Goal: Download file/media

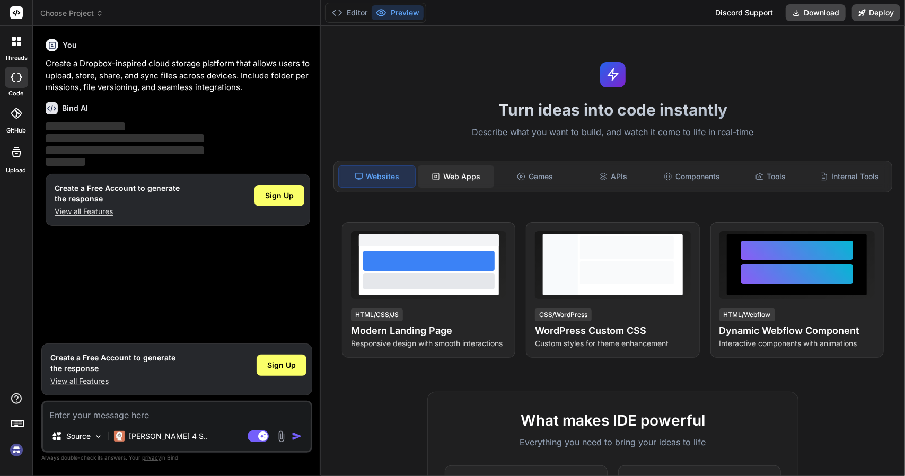
click at [438, 179] on icon at bounding box center [435, 176] width 8 height 8
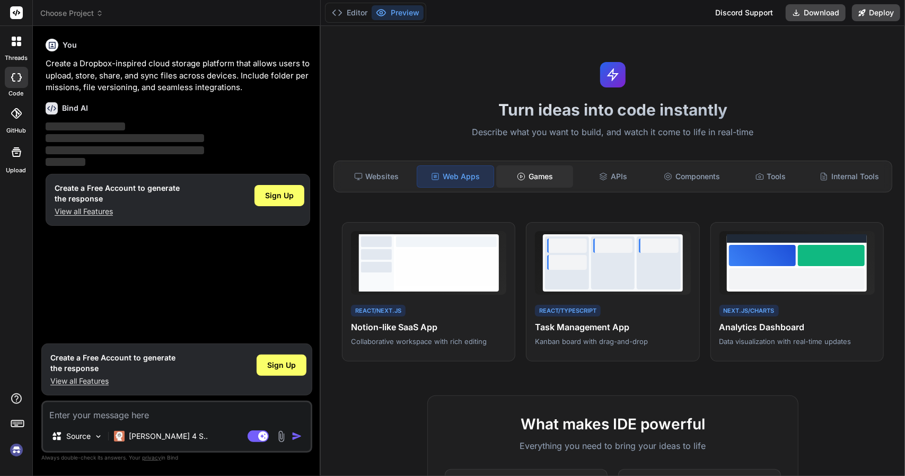
click at [522, 175] on div "Games" at bounding box center [534, 176] width 76 height 22
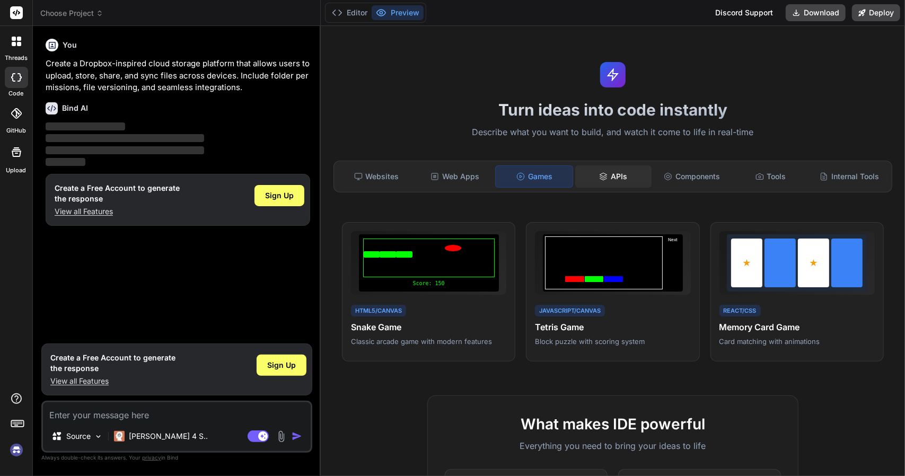
click at [599, 178] on icon at bounding box center [603, 176] width 8 height 8
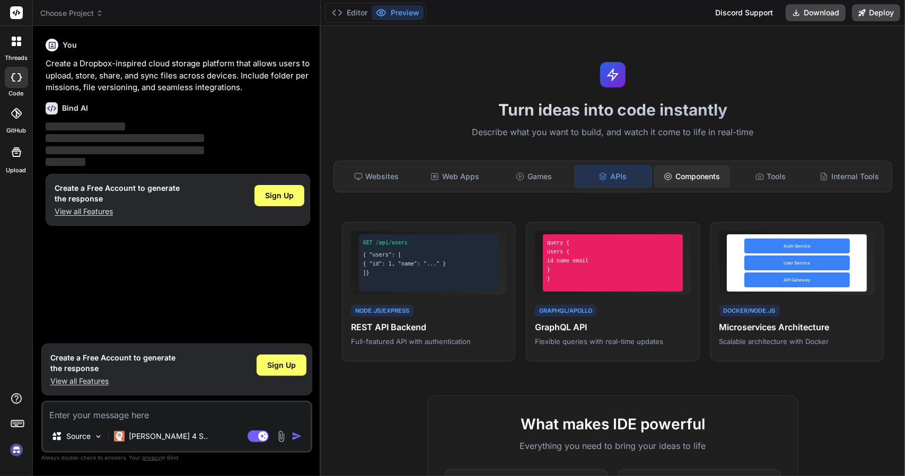
click at [672, 175] on div "Components" at bounding box center [691, 176] width 76 height 22
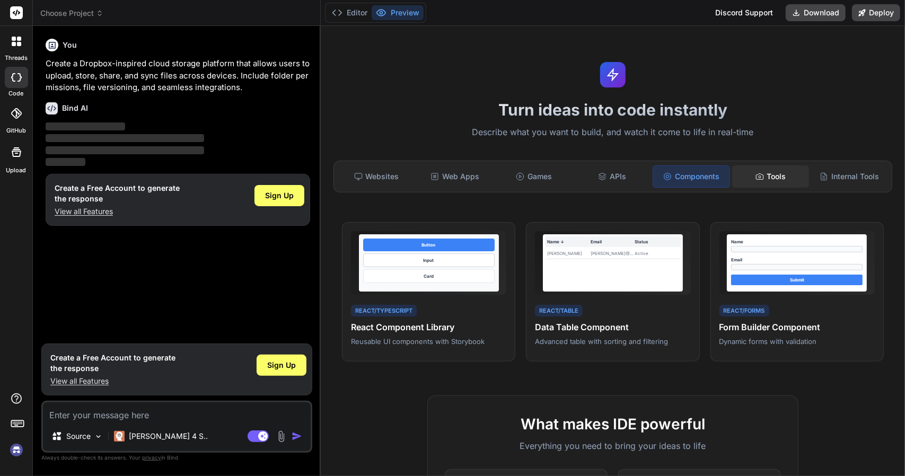
click at [745, 175] on div "Tools" at bounding box center [770, 176] width 76 height 22
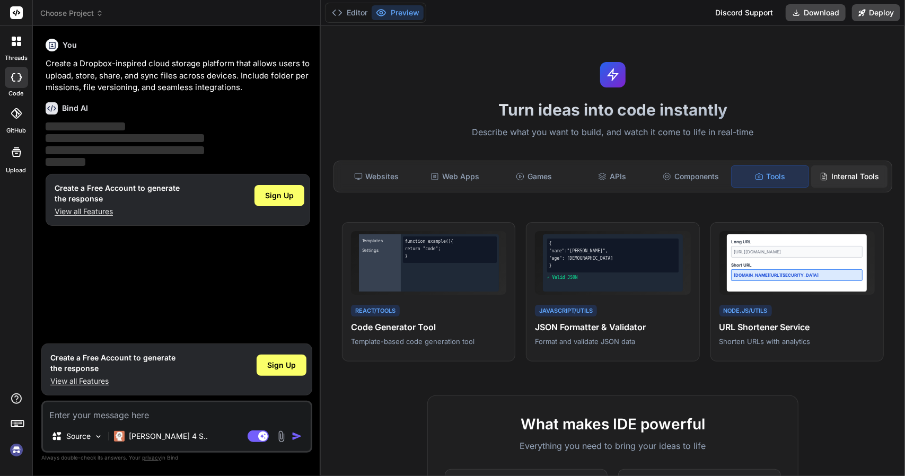
click at [823, 175] on div "Internal Tools" at bounding box center [849, 176] width 76 height 22
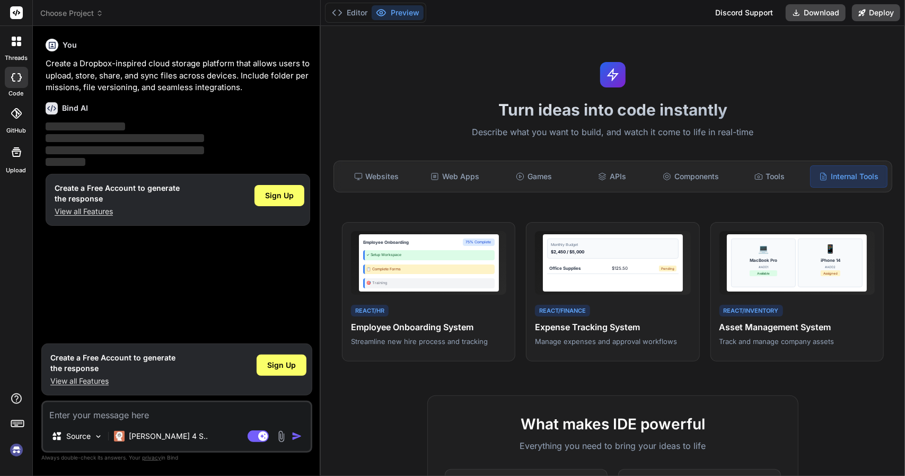
click at [401, 10] on button "Preview" at bounding box center [397, 12] width 52 height 15
click at [831, 19] on button "Download" at bounding box center [815, 12] width 60 height 17
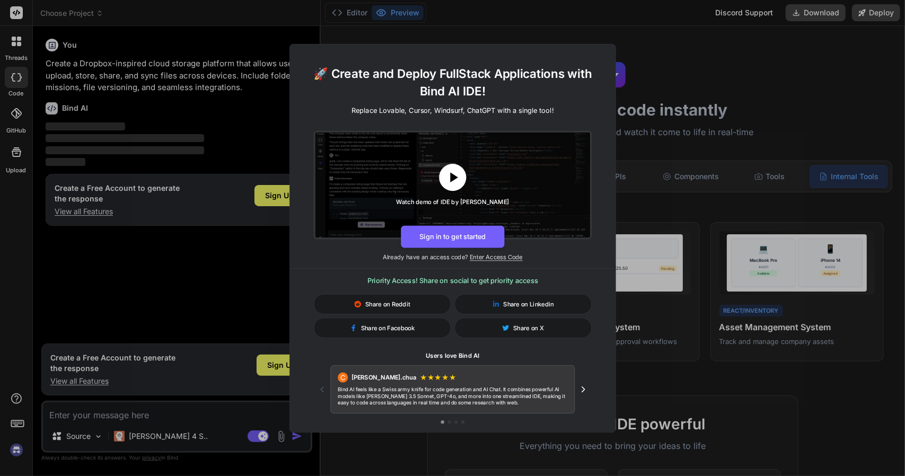
click at [456, 179] on icon at bounding box center [452, 177] width 17 height 17
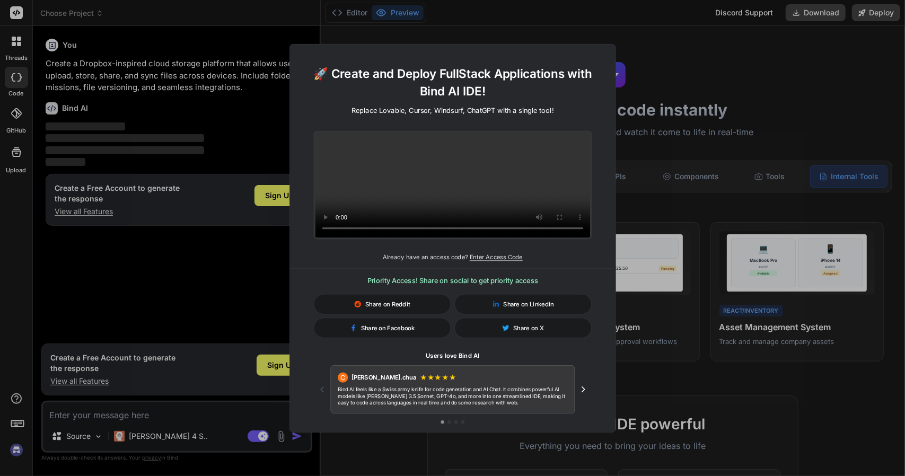
type textarea "x"
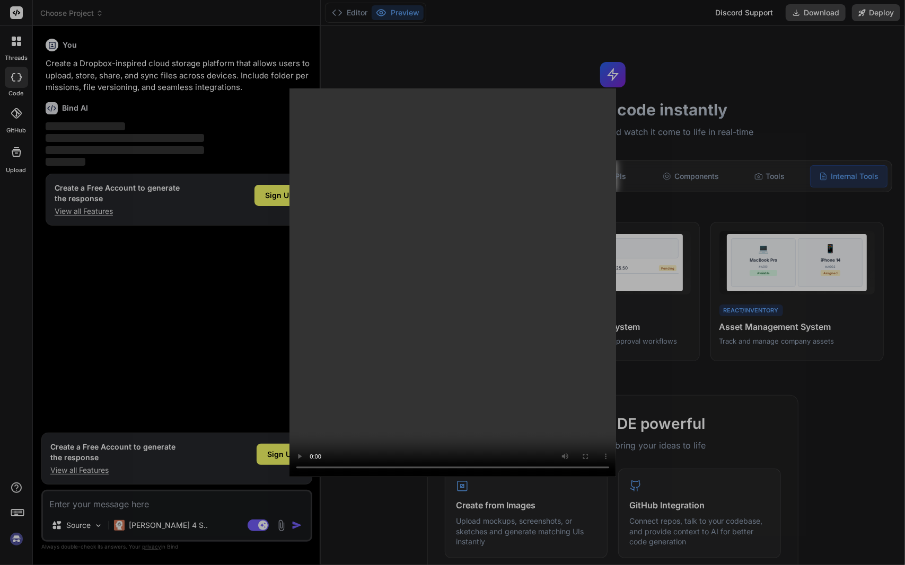
type textarea "x"
